Goal: Task Accomplishment & Management: Use online tool/utility

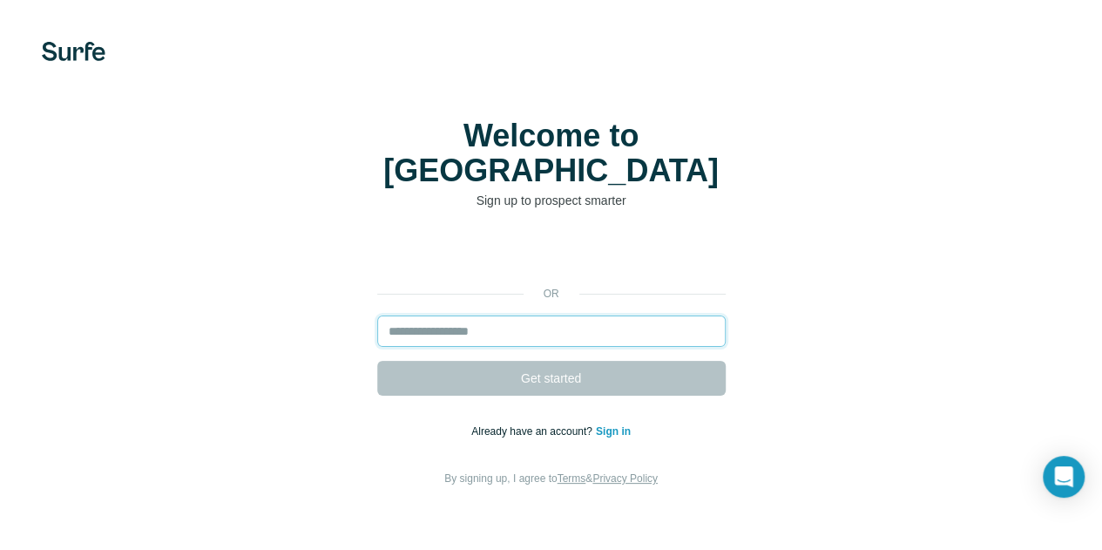
click at [377, 315] on input "email" at bounding box center [551, 330] width 348 height 31
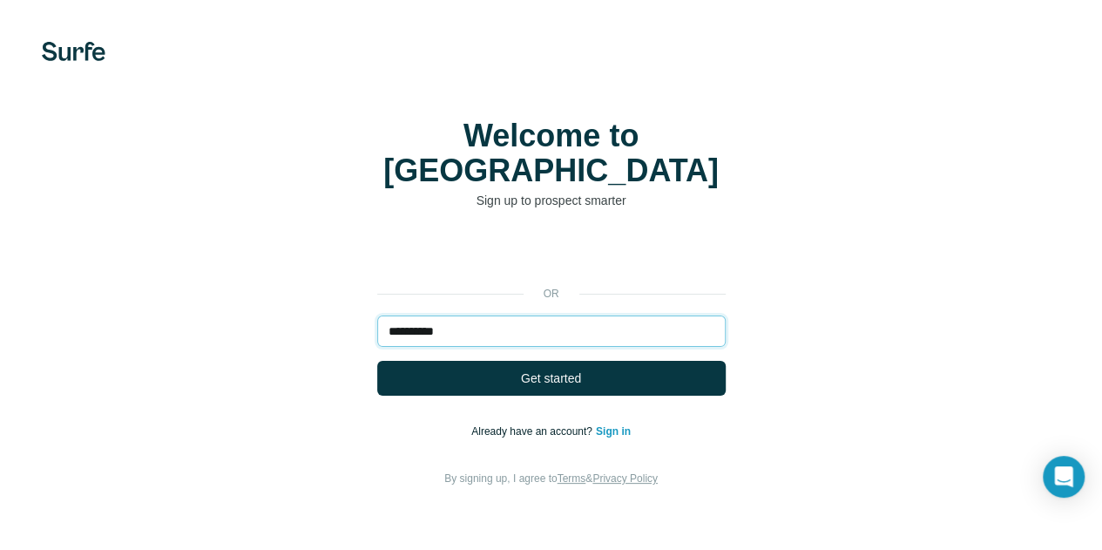
click at [377, 315] on input "**********" at bounding box center [551, 330] width 348 height 31
type input "**********"
click at [377, 361] on button "Get started" at bounding box center [551, 378] width 348 height 35
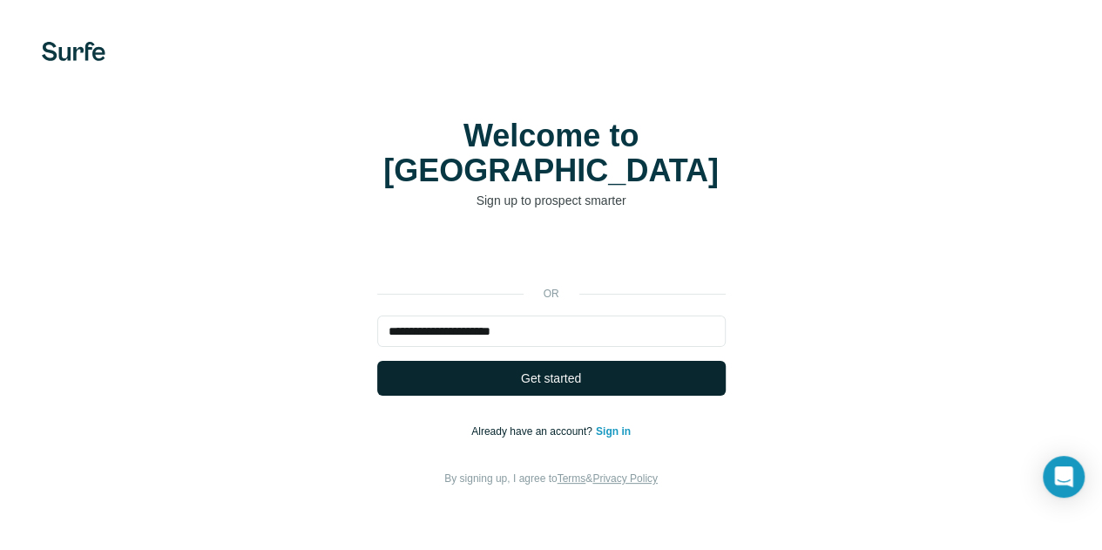
click at [377, 361] on button "Get started" at bounding box center [551, 378] width 348 height 35
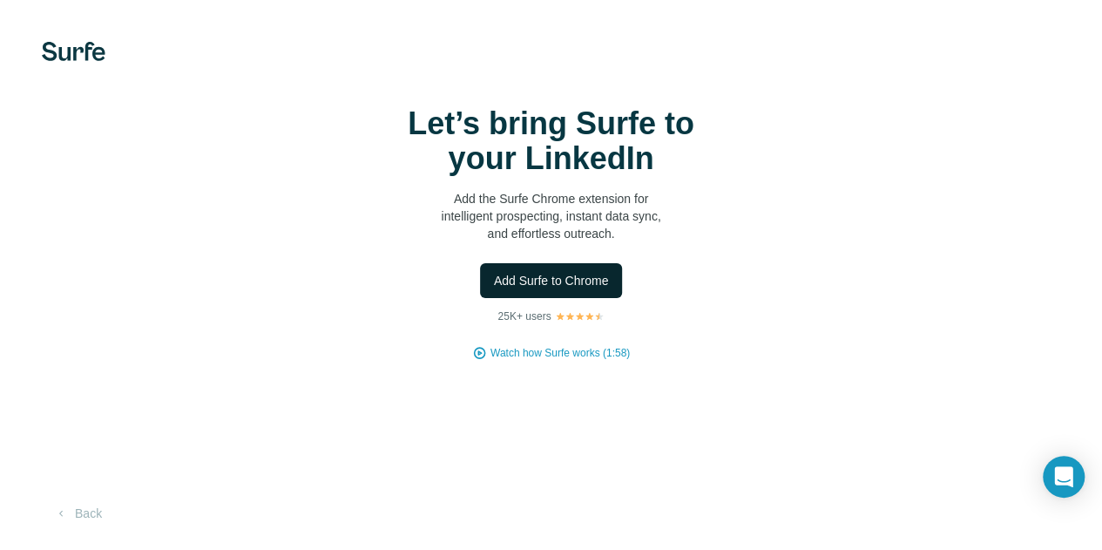
click at [494, 289] on span "Add Surfe to Chrome" at bounding box center [551, 280] width 115 height 17
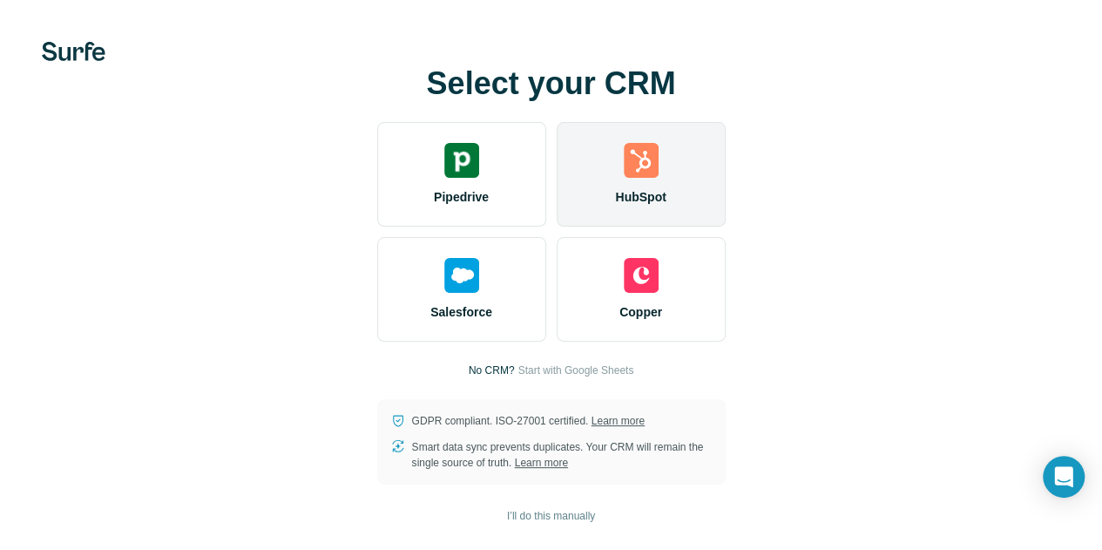
click at [615, 206] on span "HubSpot" at bounding box center [640, 196] width 51 height 17
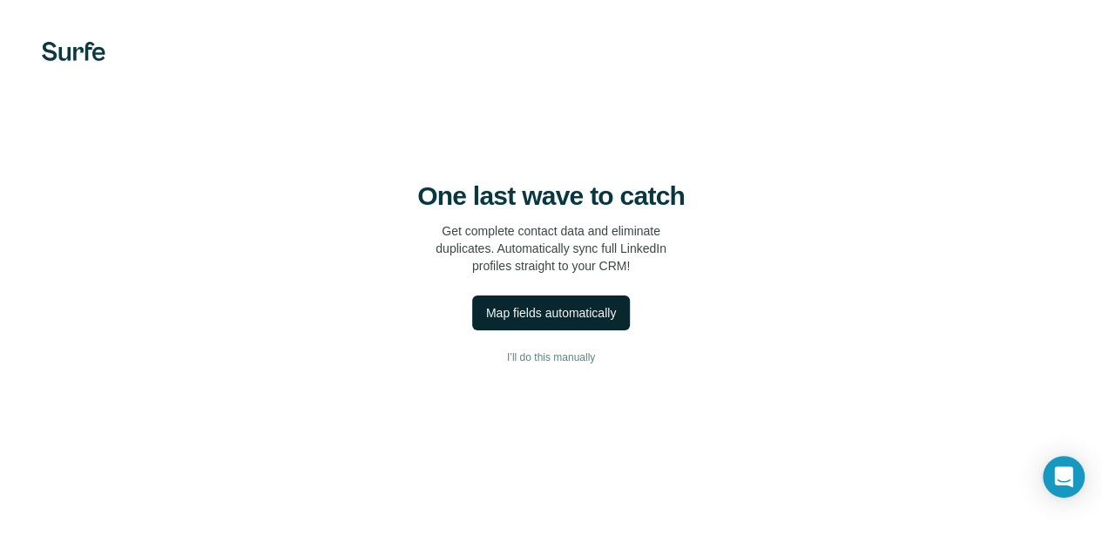
click at [472, 330] on button "Map fields automatically" at bounding box center [551, 312] width 158 height 35
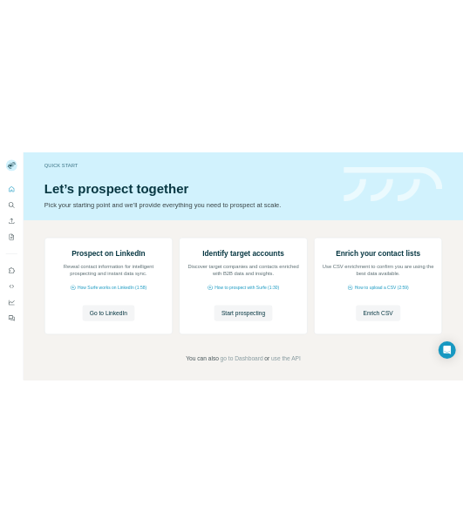
scroll to position [174, 0]
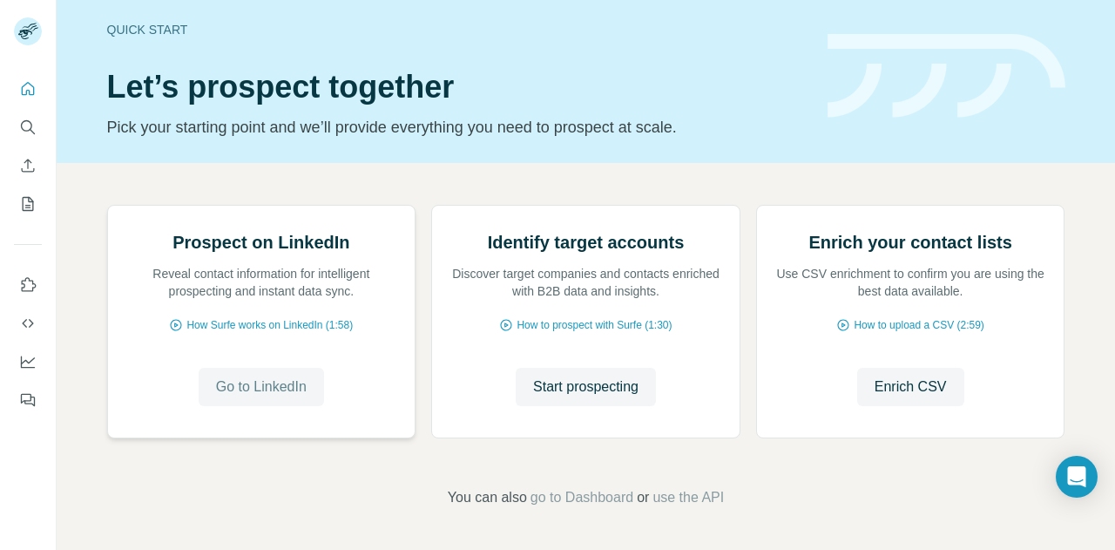
click at [286, 396] on span "Go to LinkedIn" at bounding box center [261, 386] width 91 height 21
click at [293, 330] on span "How Surfe works on LinkedIn (1:58)" at bounding box center [269, 325] width 166 height 16
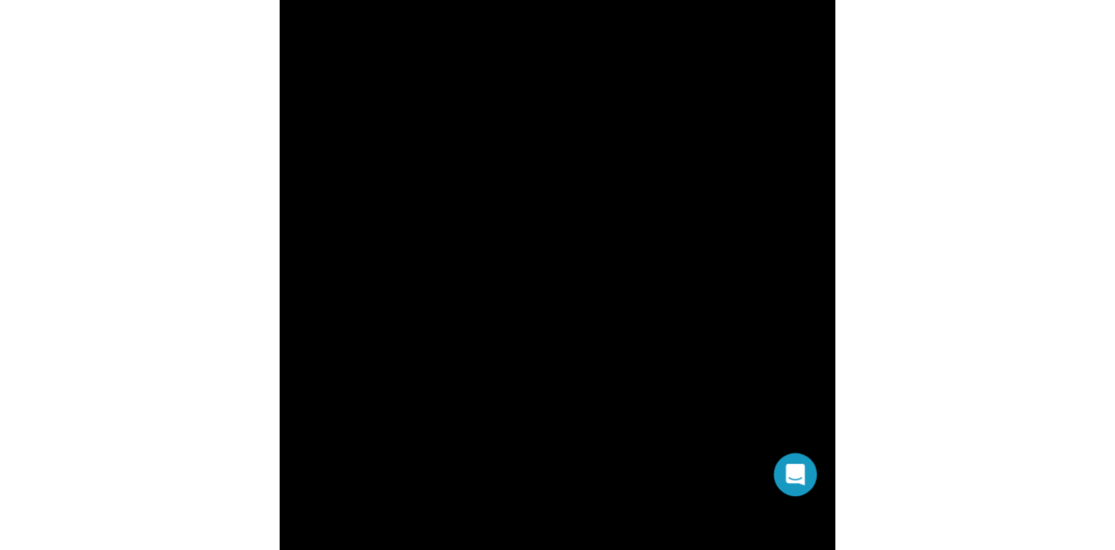
scroll to position [166, 0]
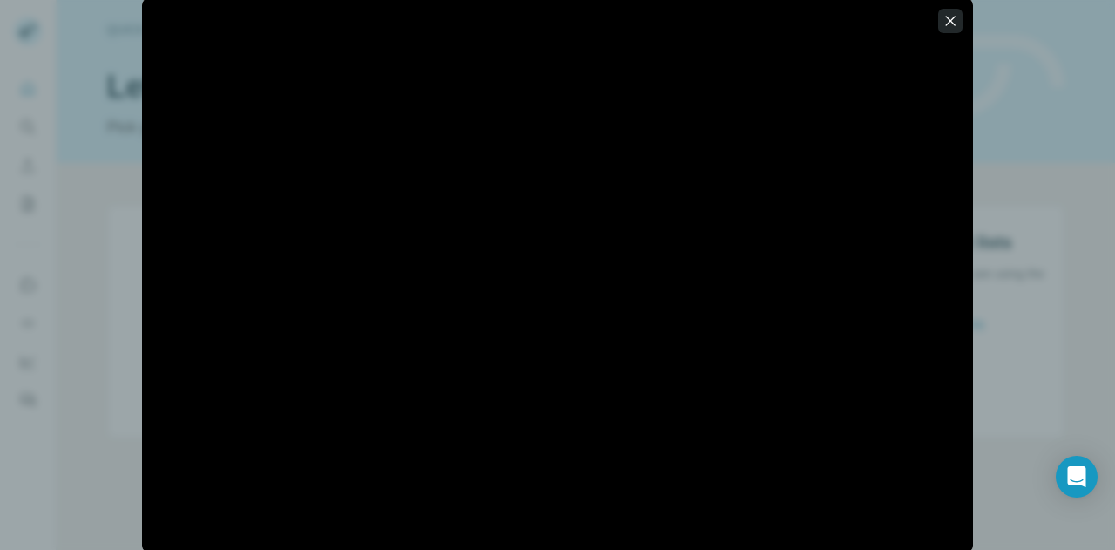
click at [952, 24] on icon "button" at bounding box center [950, 20] width 17 height 17
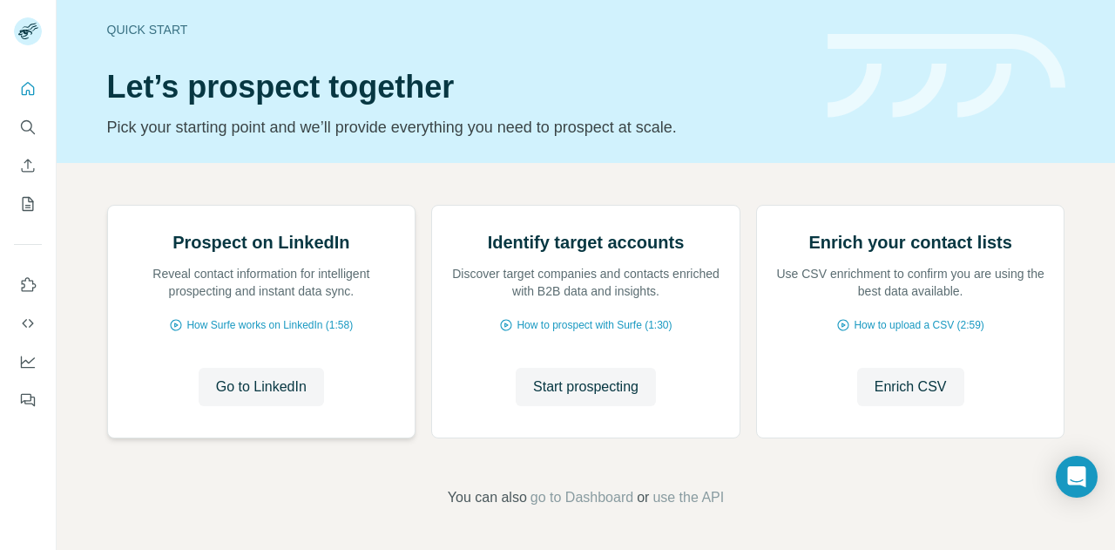
scroll to position [183, 0]
click at [589, 489] on span "go to Dashboard" at bounding box center [582, 497] width 103 height 21
